Goal: Connect with others: Establish contact or relationships with other users

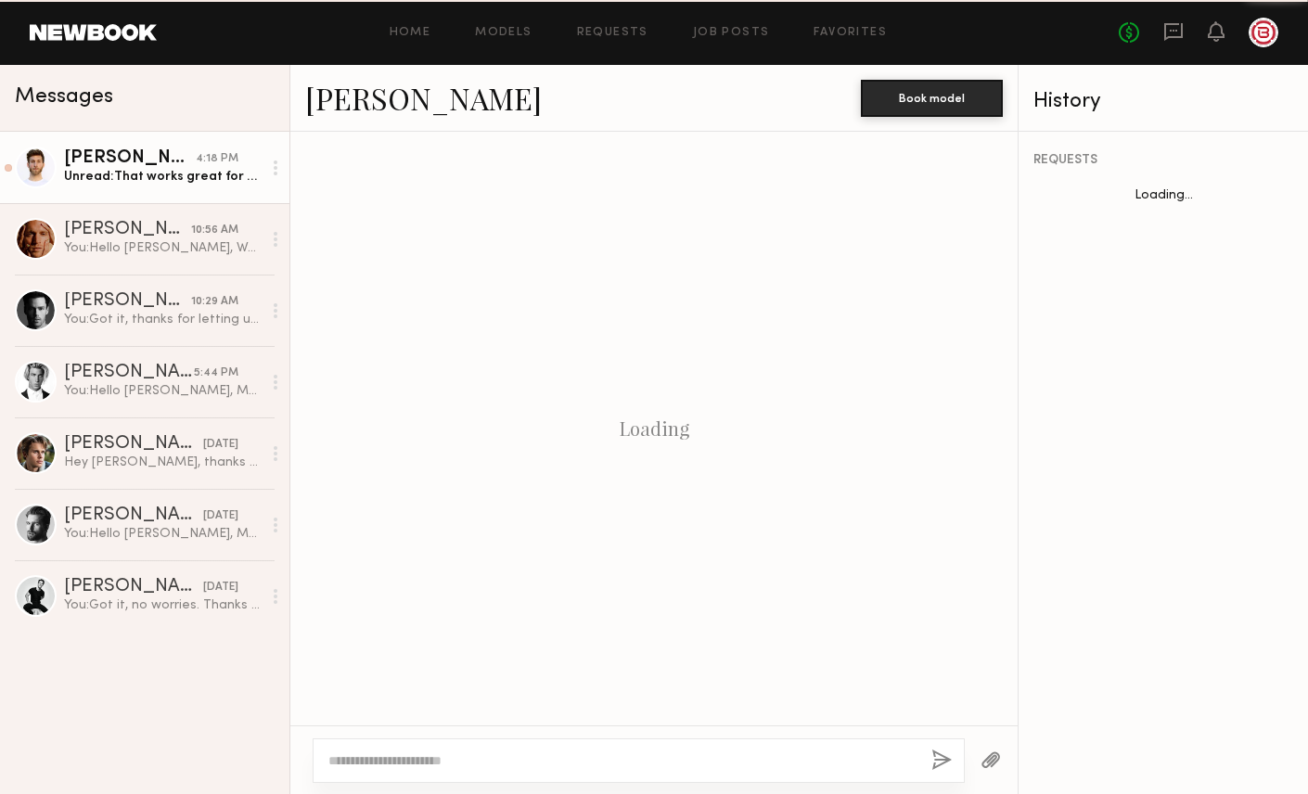
scroll to position [1130, 0]
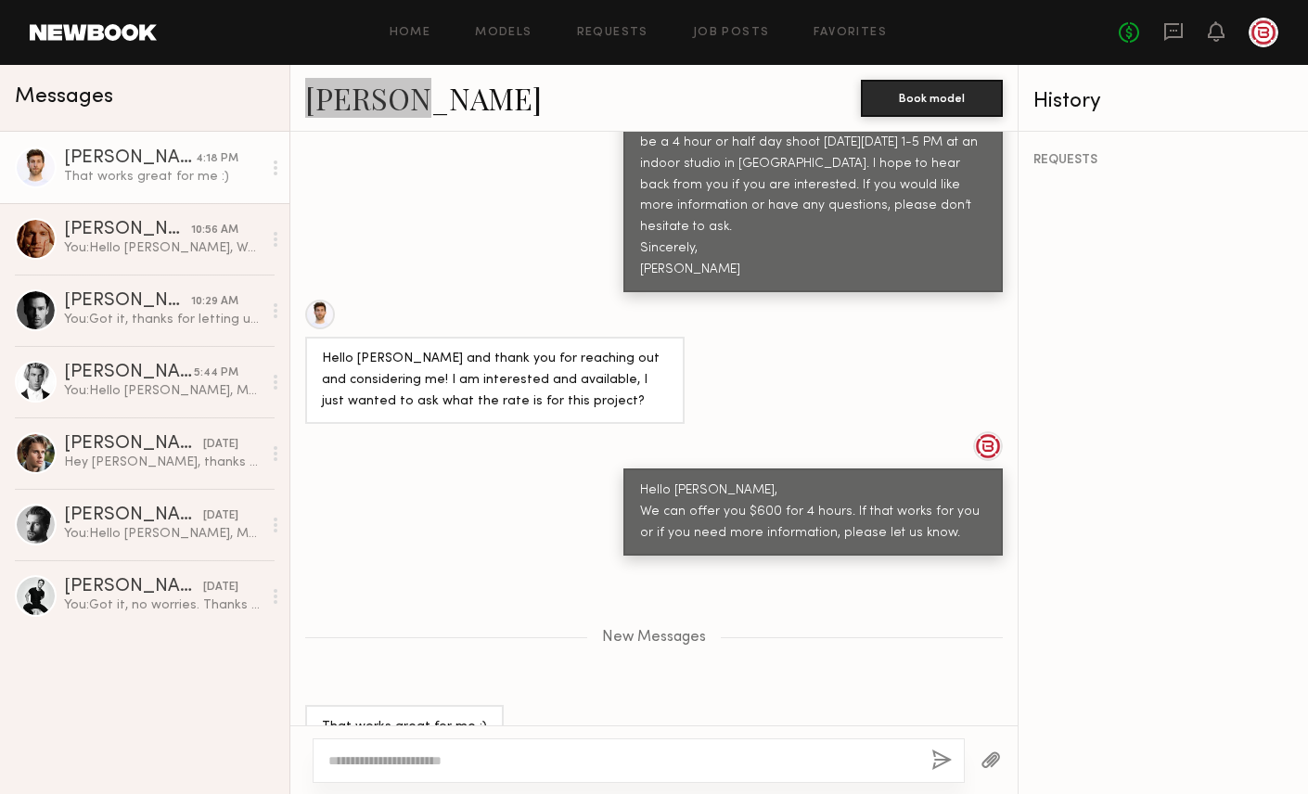
drag, startPoint x: 322, startPoint y: 101, endPoint x: 705, endPoint y: 2, distance: 395.7
click at [0, 0] on nb-messenger-layout "Home Models Requests Job Posts Favorites Sign Out No fees up to $5,000 Messages…" at bounding box center [654, 397] width 1308 height 794
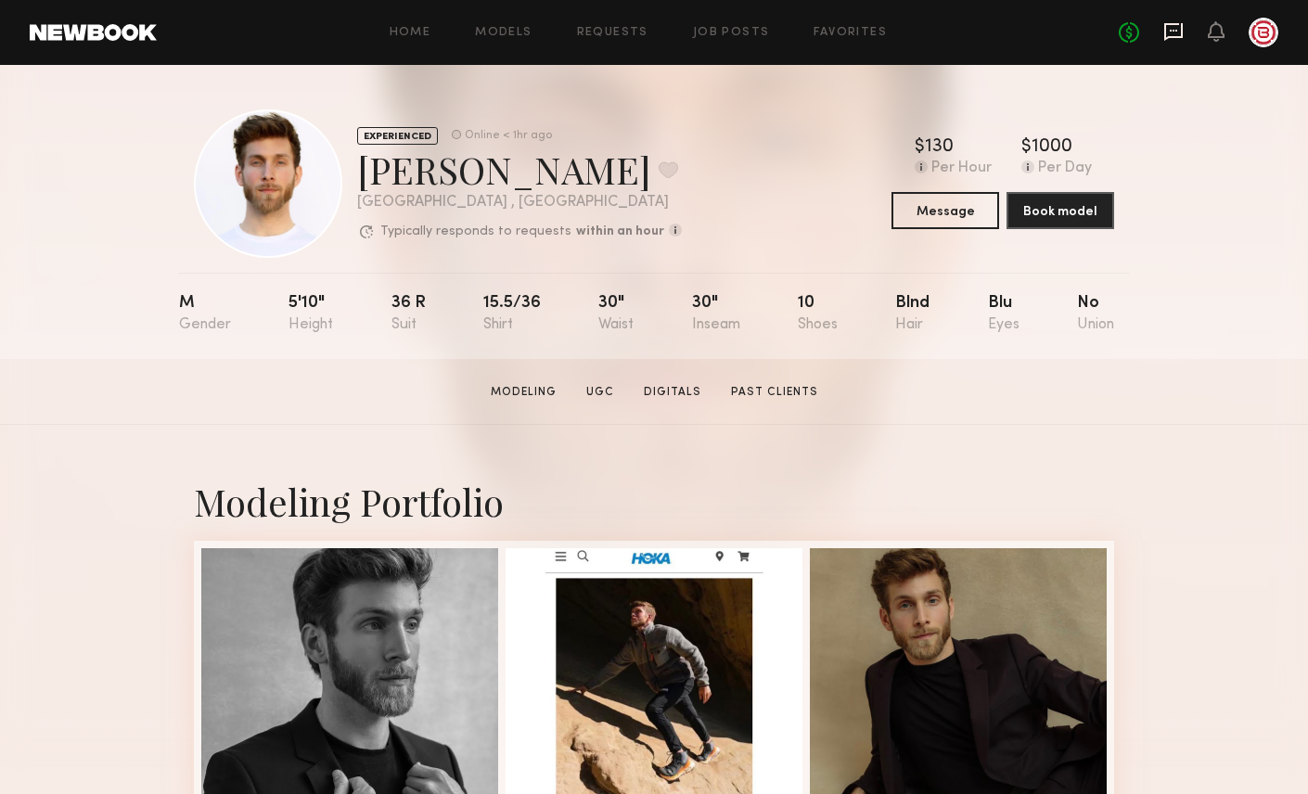
click at [1174, 30] on icon at bounding box center [1172, 31] width 7 height 2
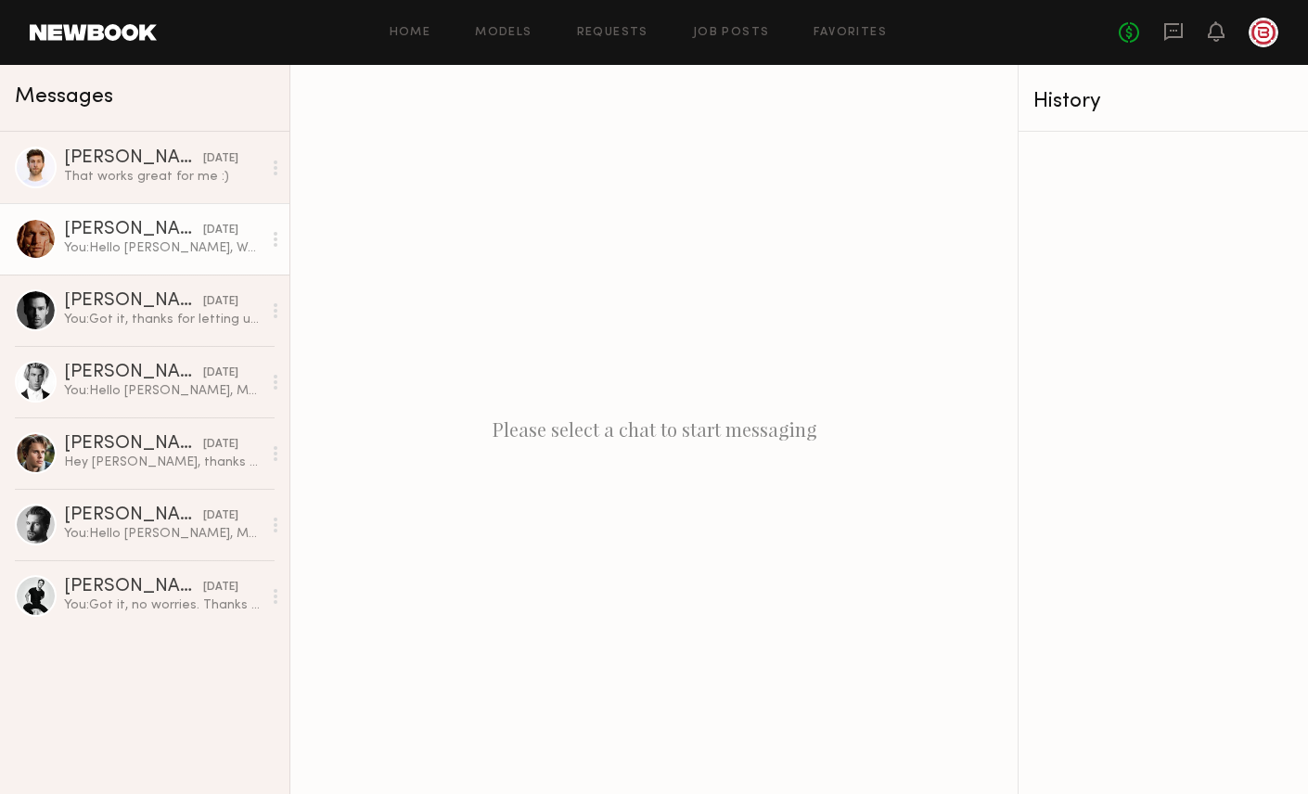
click at [157, 249] on div "You: Hello David, We can work with your $150/hr rate, so for 4 hours, $600. If …" at bounding box center [163, 248] width 198 height 18
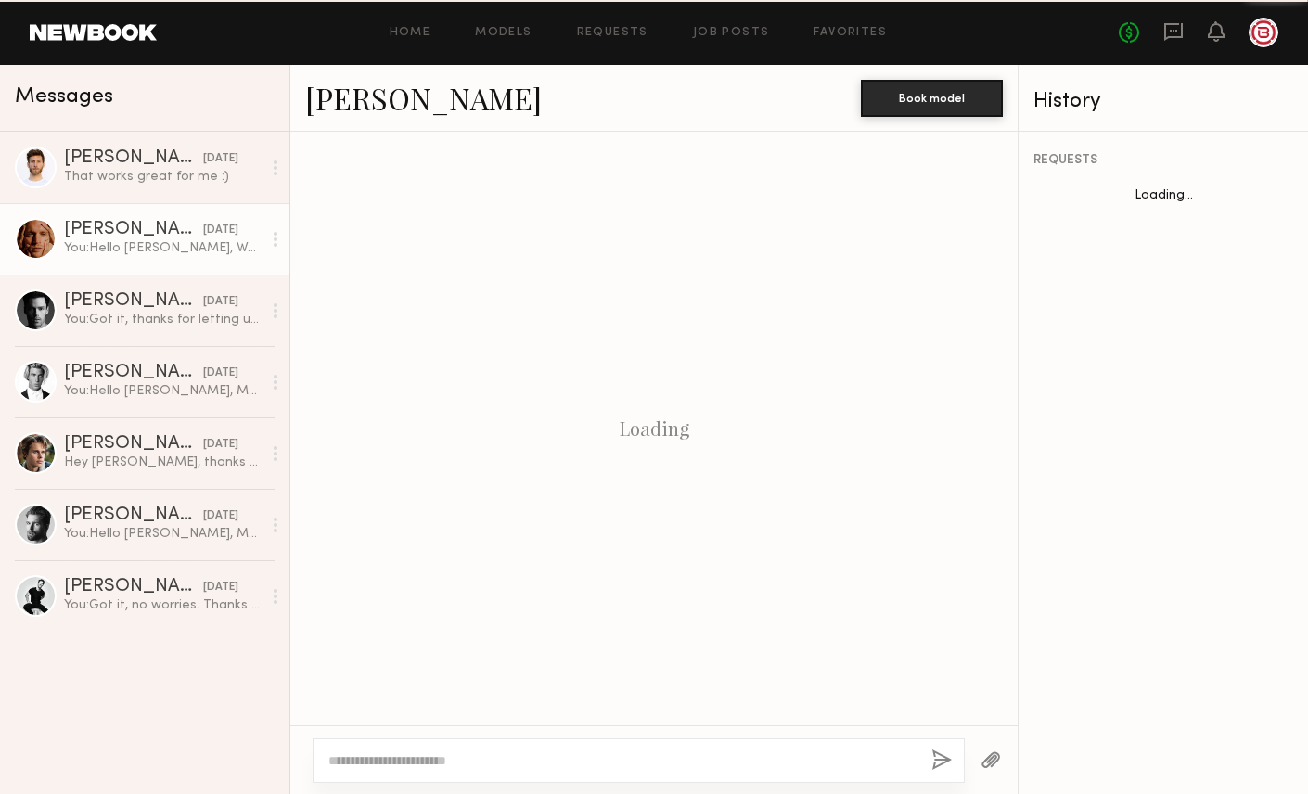
scroll to position [1041, 0]
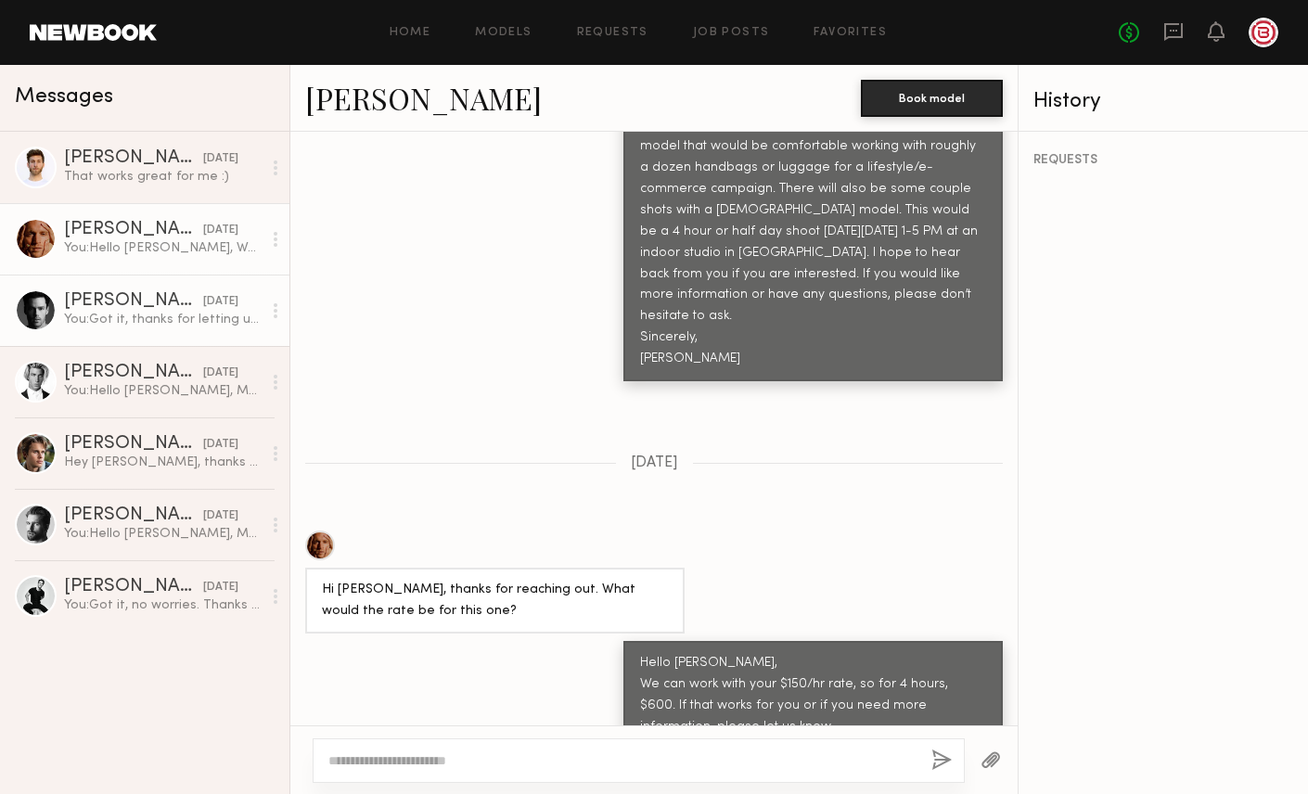
click at [205, 292] on div "Tyler T. yesterday" at bounding box center [163, 301] width 198 height 19
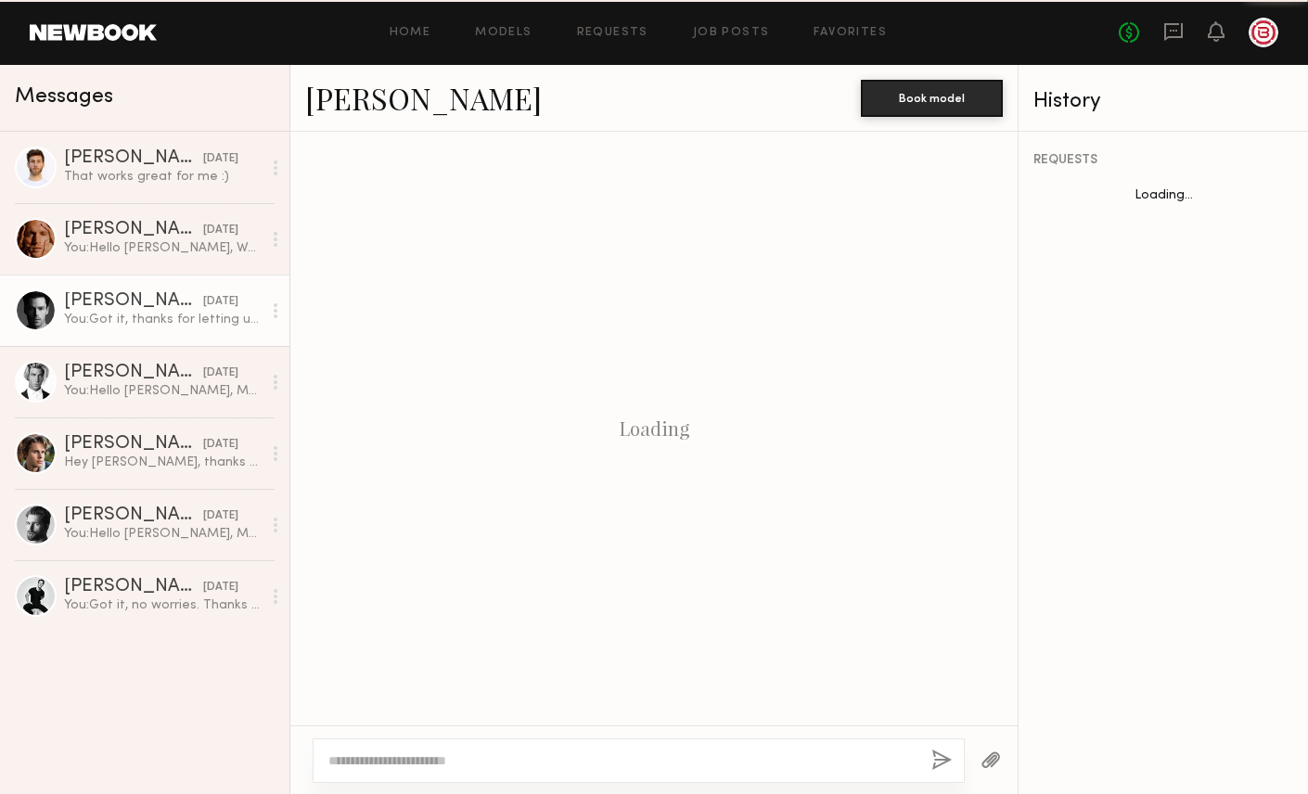
scroll to position [998, 0]
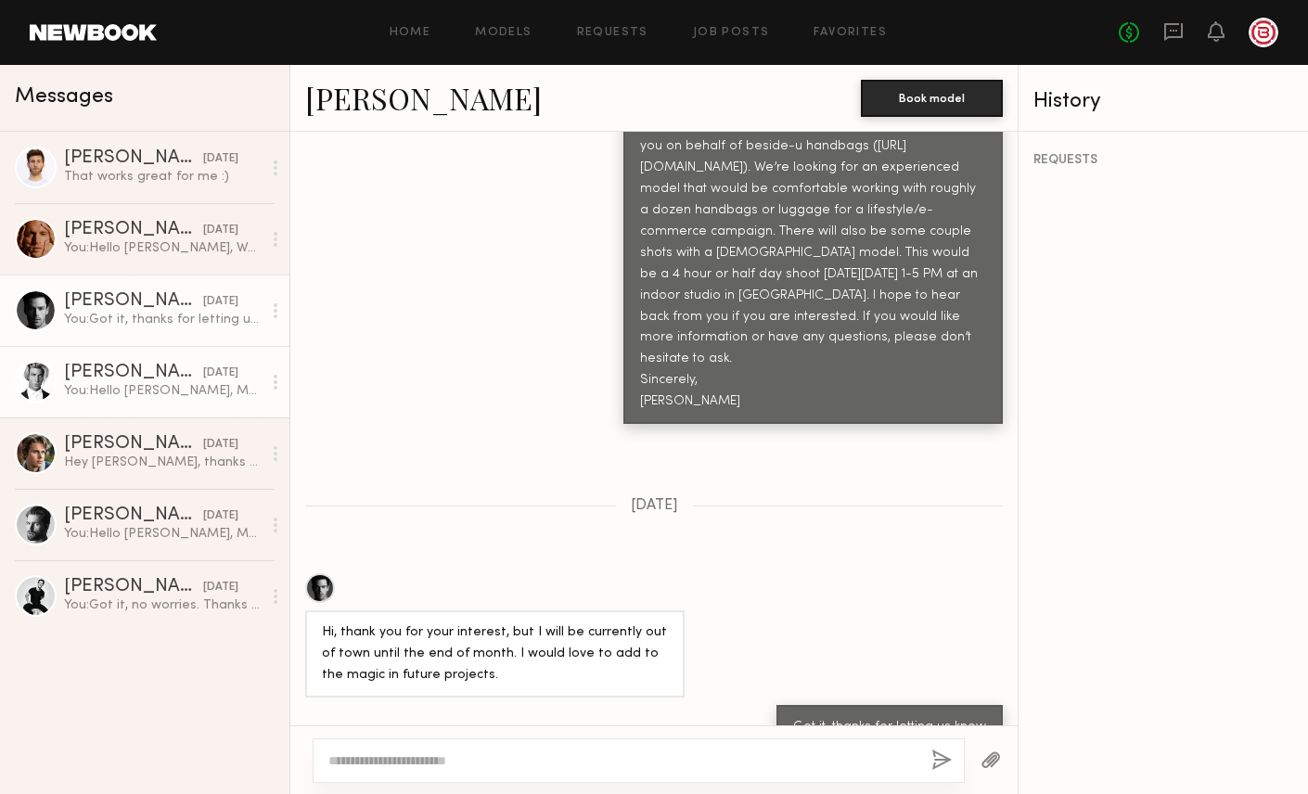
click at [204, 358] on link "Alexander G. yesterday You: Hello Alexander, My name is Michelle, and I’m reach…" at bounding box center [144, 381] width 289 height 71
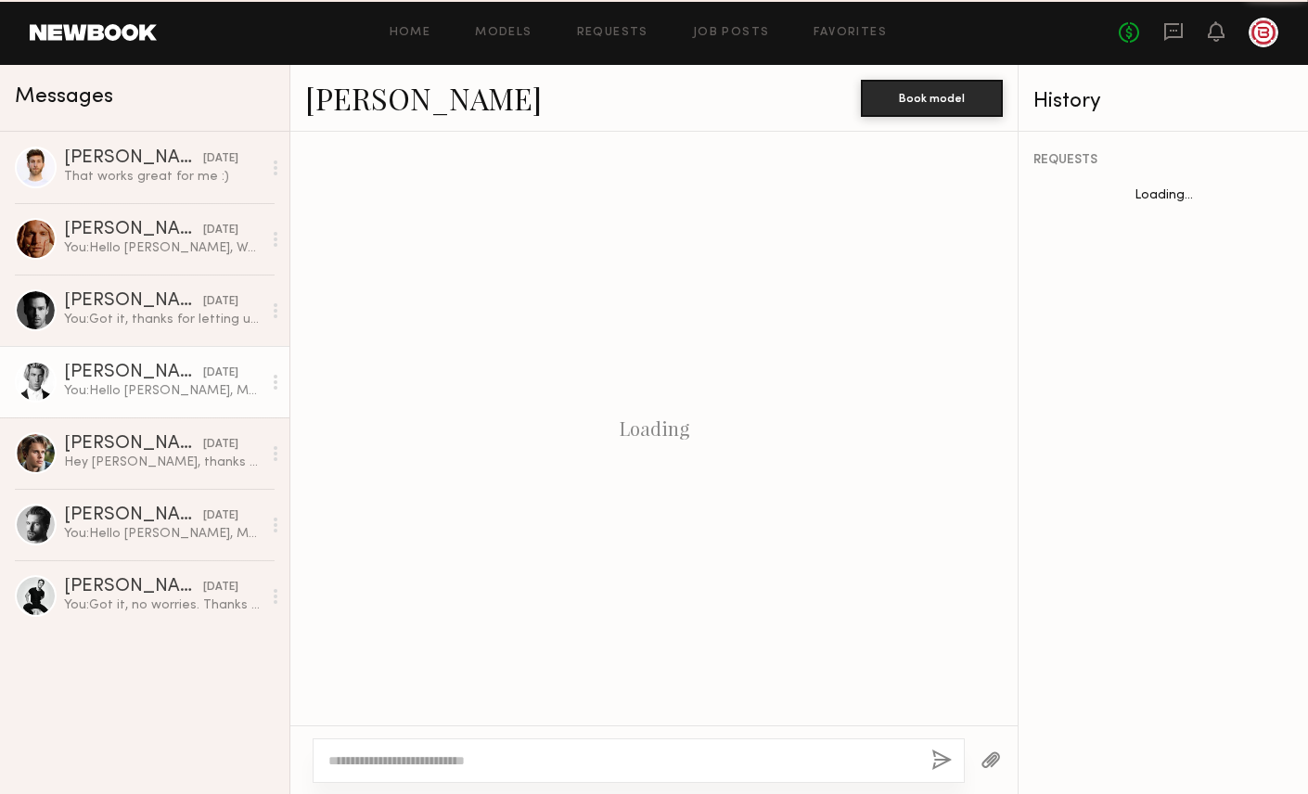
scroll to position [674, 0]
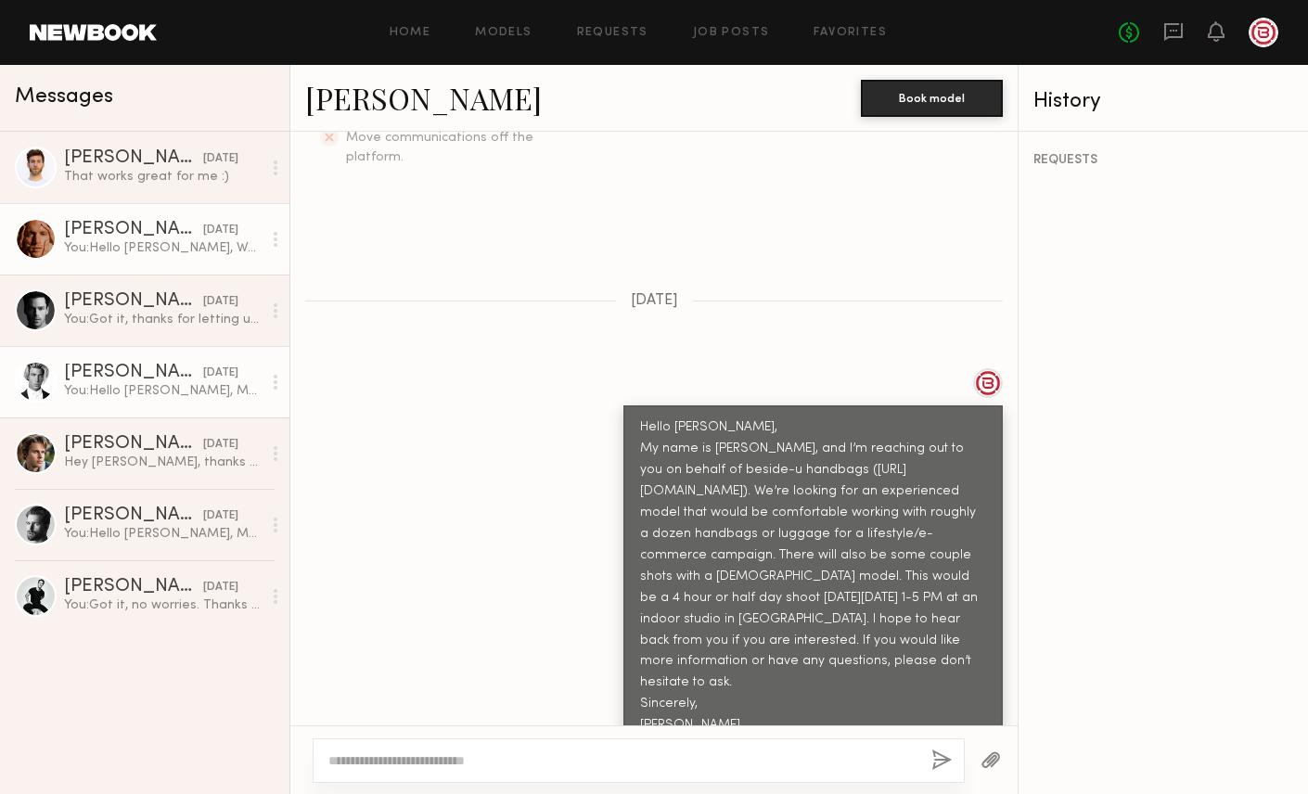
click at [201, 250] on div "You: Hello David, We can work with your $150/hr rate, so for 4 hours, $600. If …" at bounding box center [163, 248] width 198 height 18
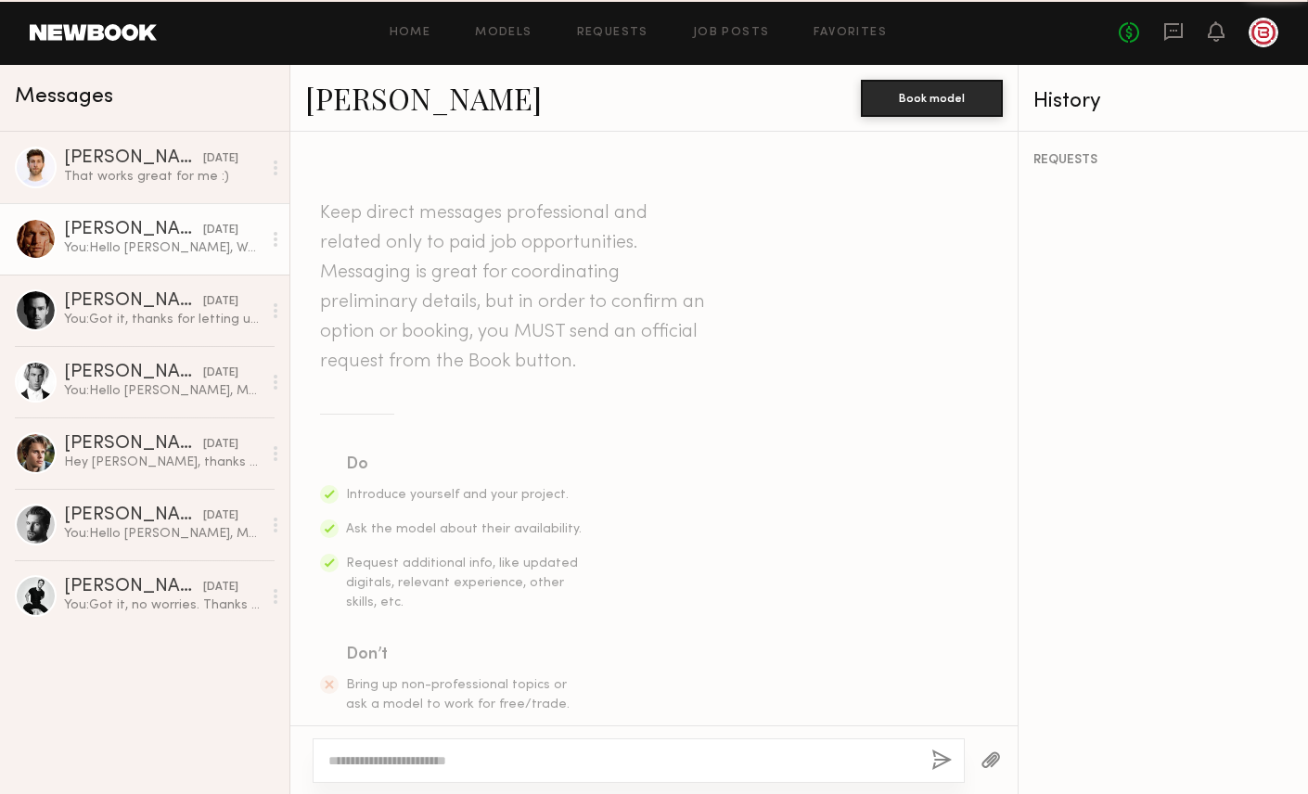
scroll to position [1041, 0]
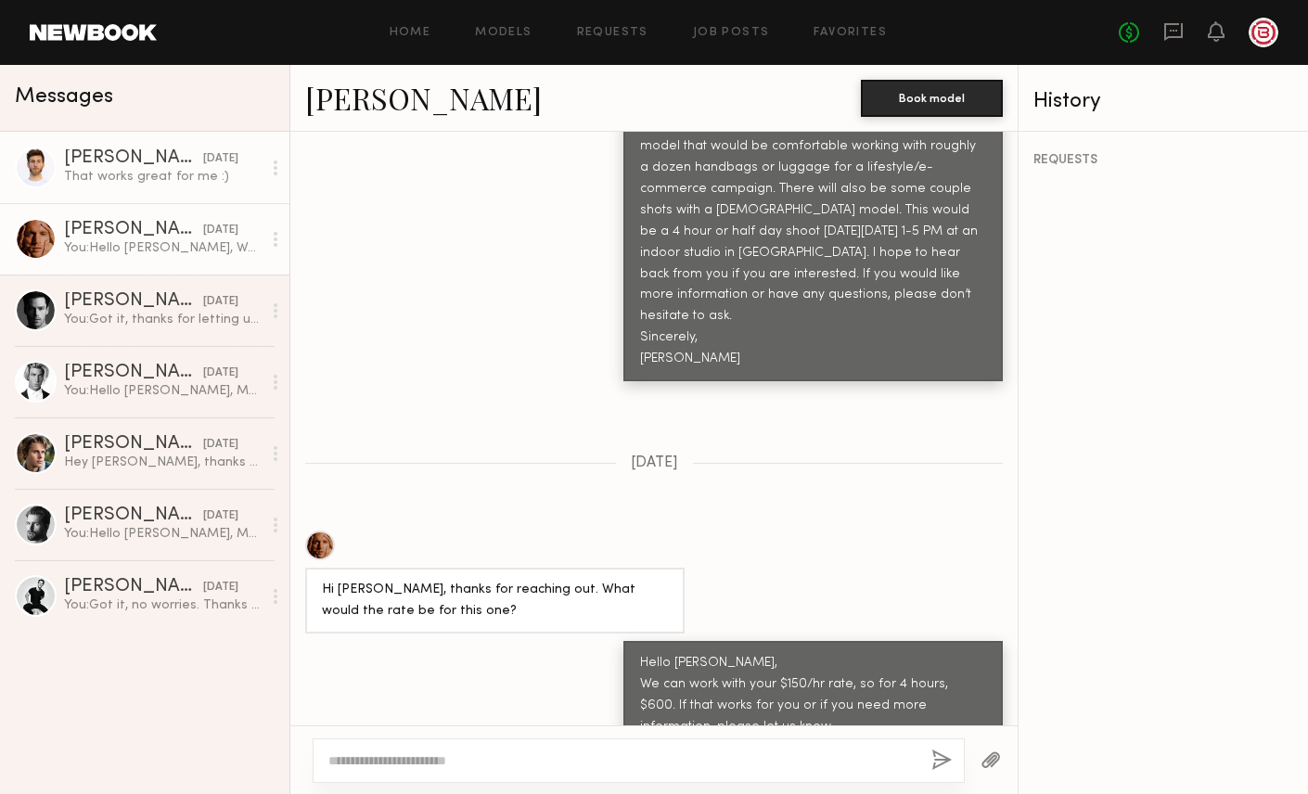
click at [223, 166] on div "[DATE]" at bounding box center [220, 159] width 35 height 18
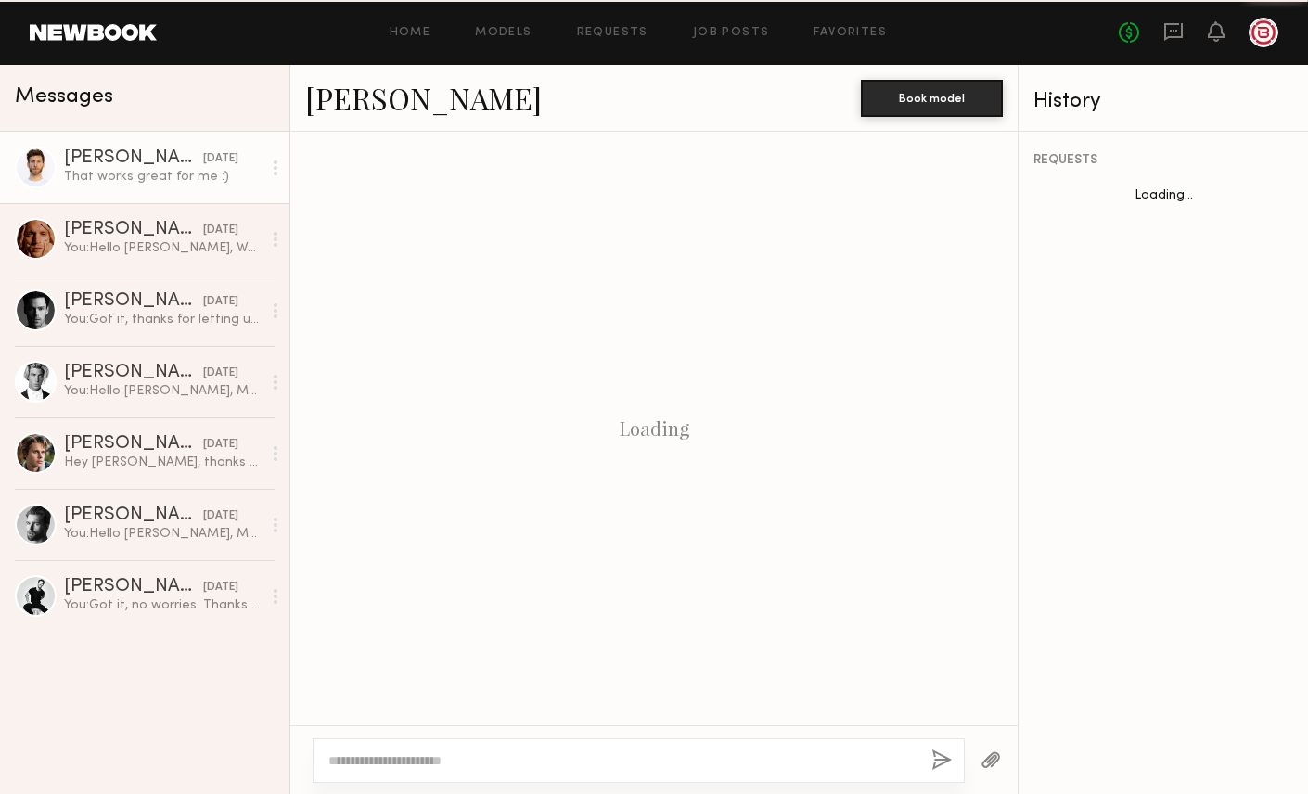
scroll to position [989, 0]
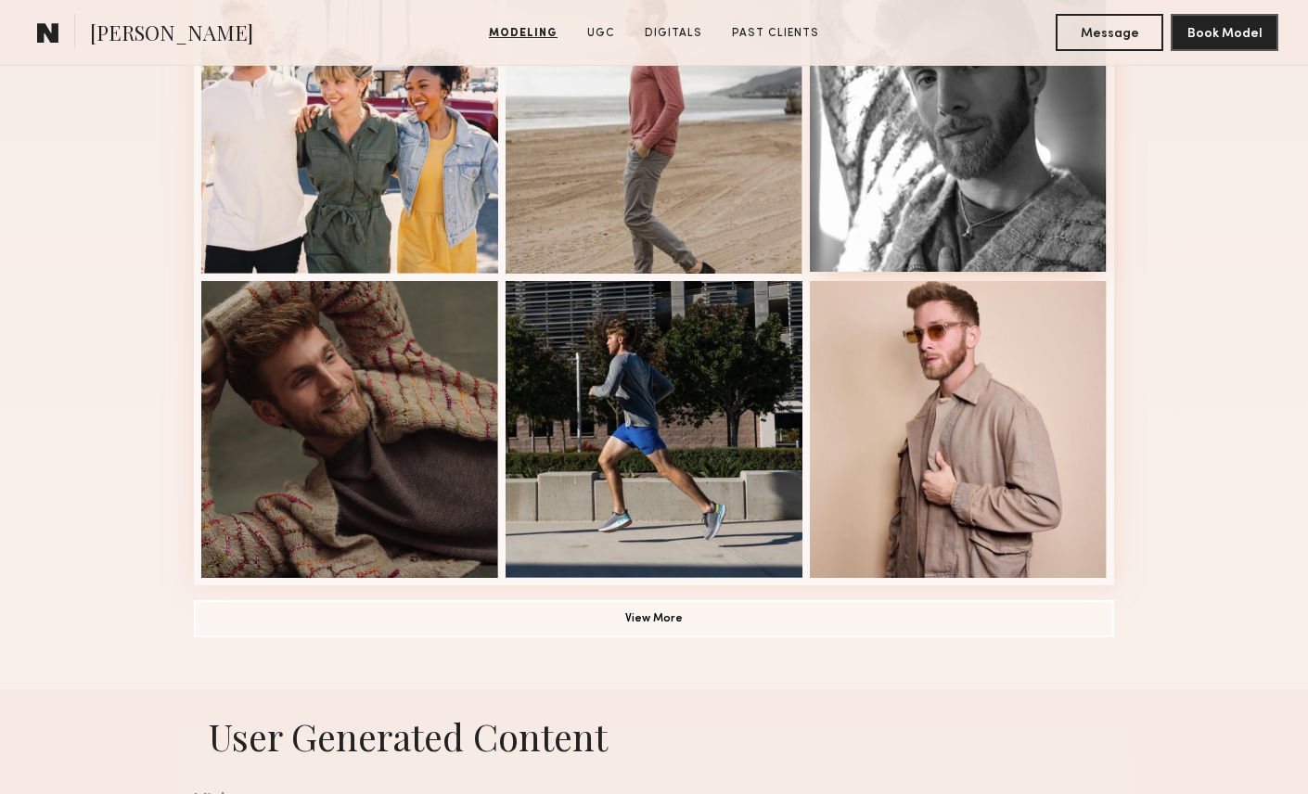
scroll to position [1182, 0]
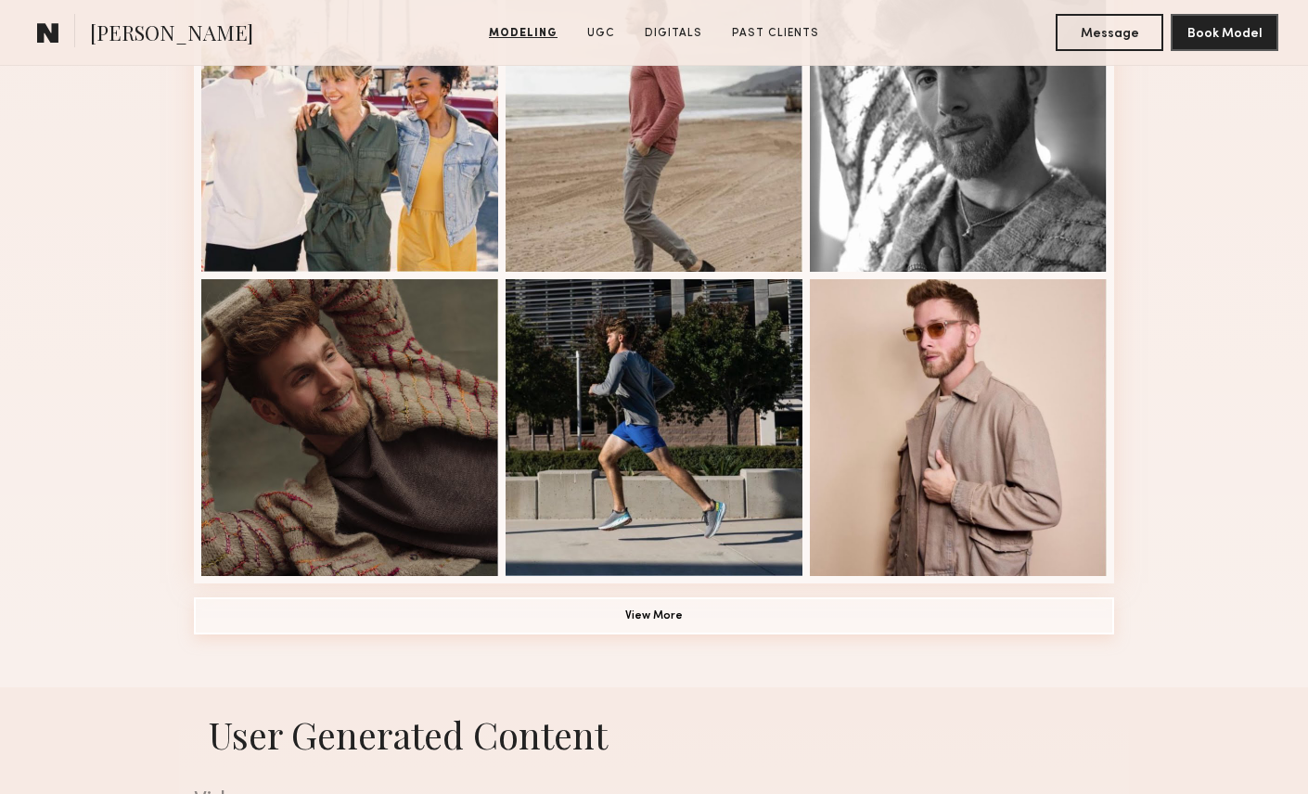
click at [748, 612] on button "View More" at bounding box center [654, 615] width 920 height 37
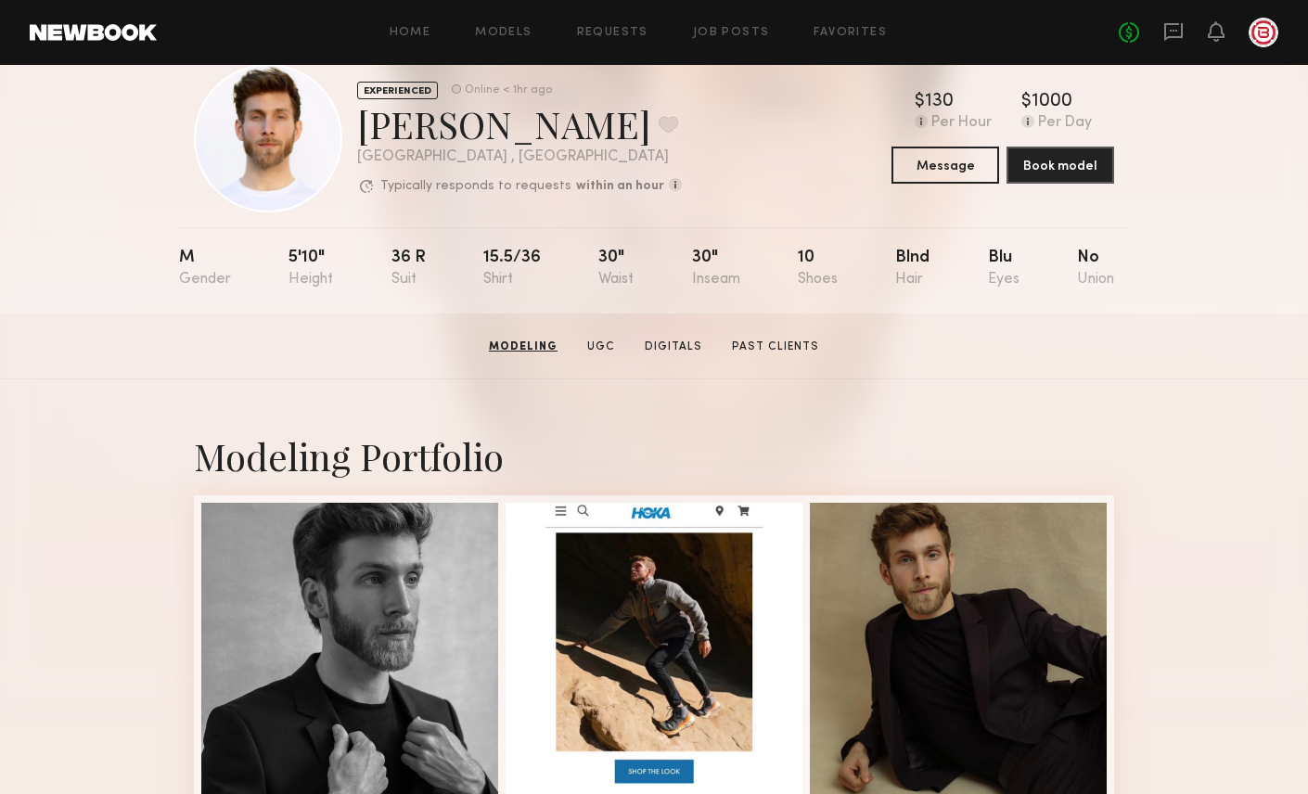
scroll to position [0, 0]
